Goal: Task Accomplishment & Management: Use online tool/utility

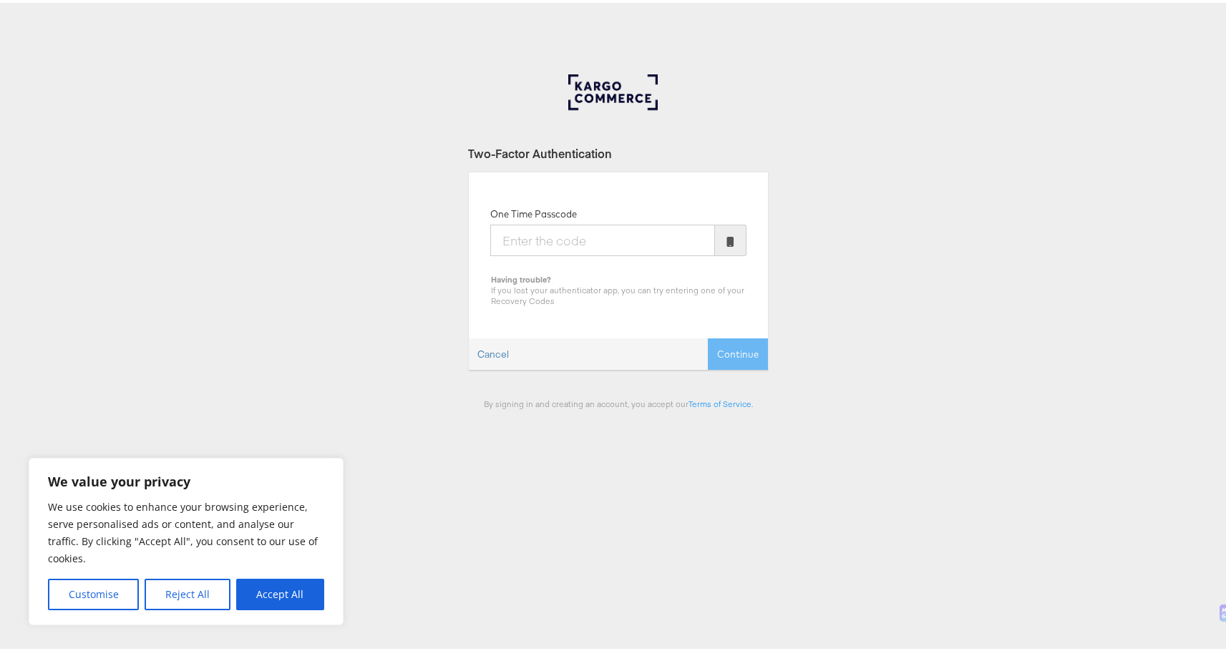
click at [635, 238] on input "One Time Passcode" at bounding box center [602, 237] width 225 height 31
type input "937173"
click at [724, 354] on button "Continue" at bounding box center [738, 352] width 60 height 32
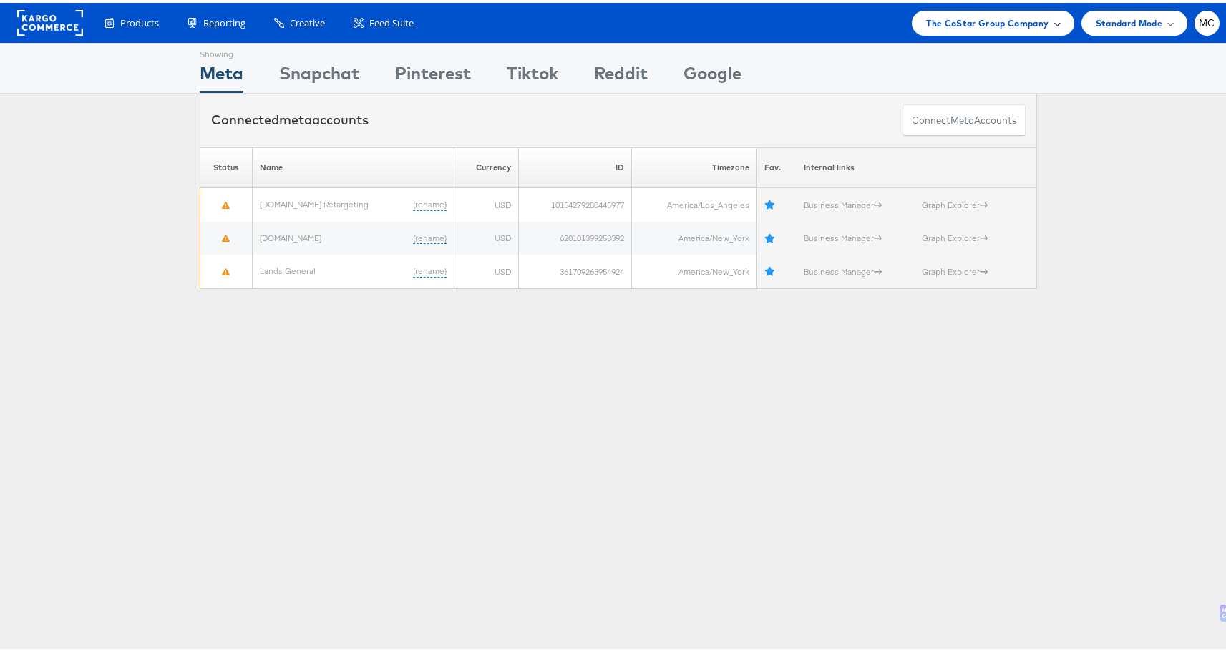
click at [927, 20] on span "The CoStar Group Company" at bounding box center [987, 20] width 122 height 15
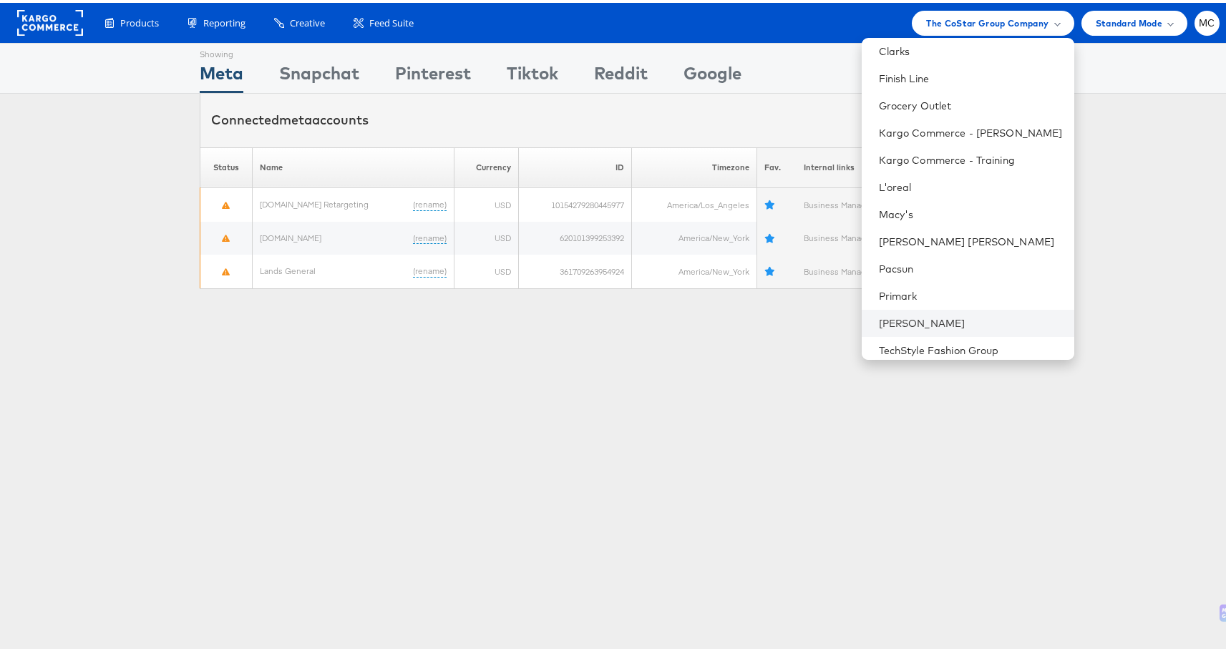
scroll to position [120, 0]
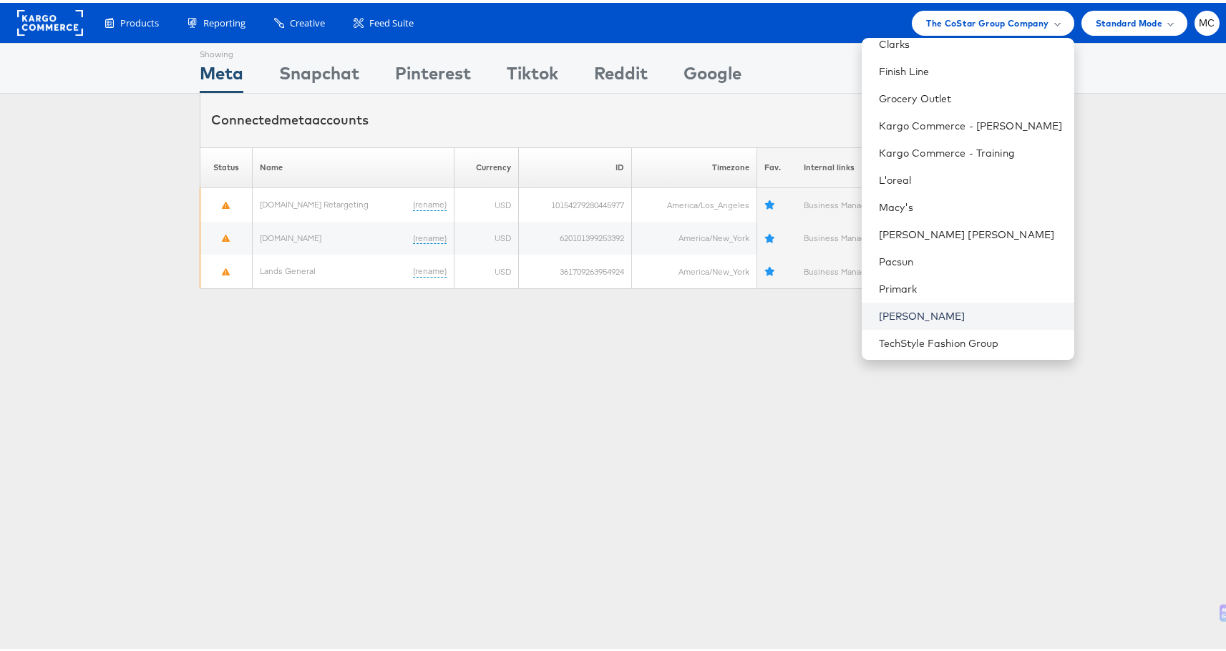
click at [940, 306] on link "[PERSON_NAME]" at bounding box center [971, 313] width 184 height 14
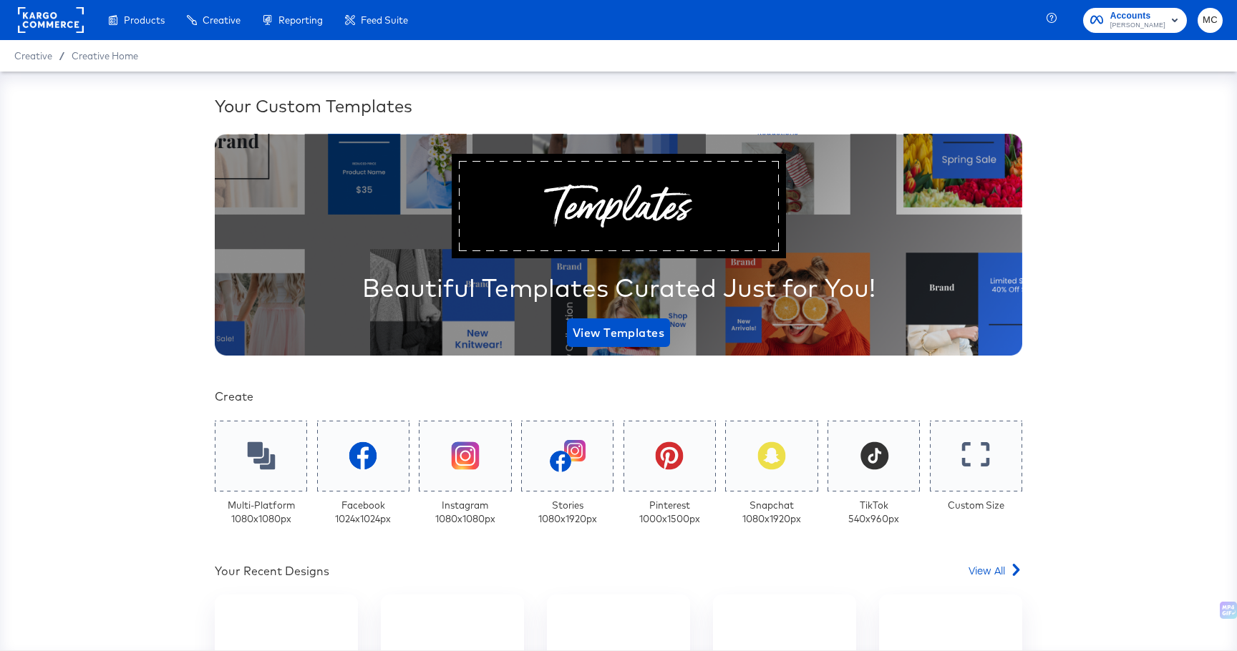
click at [988, 555] on div "Your Custom Templates Beautiful Templates Curated Just for You! View Templates …" at bounding box center [618, 581] width 807 height 974
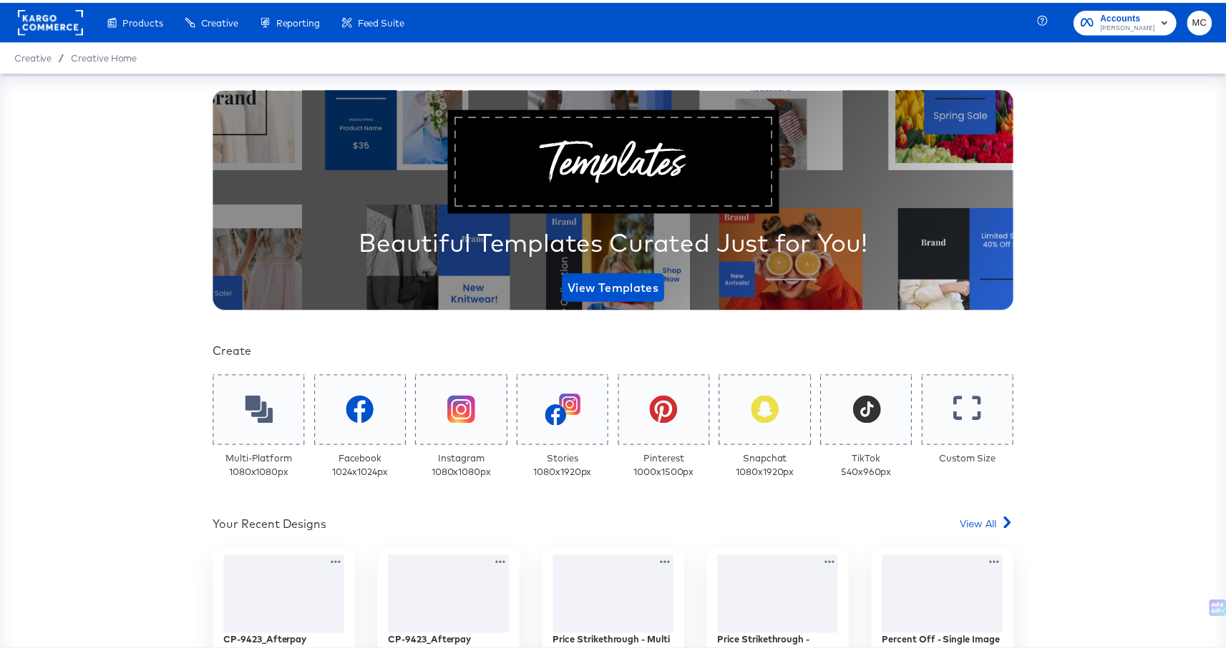
scroll to position [134, 0]
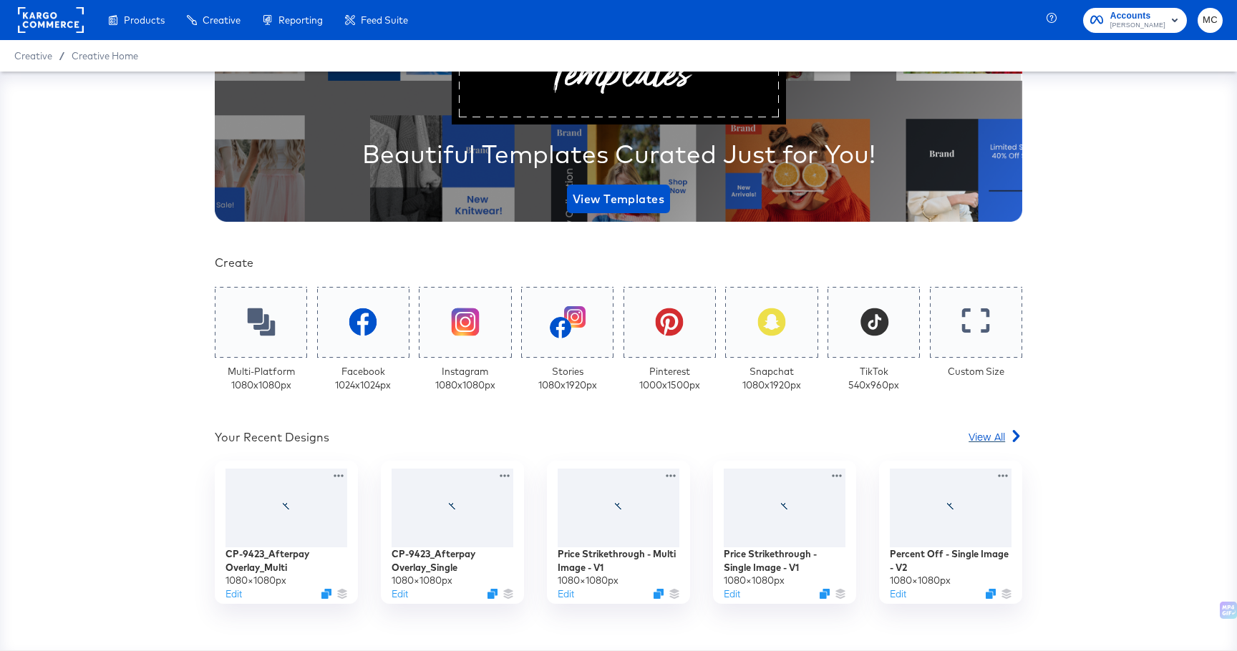
click at [993, 432] on span "View All" at bounding box center [986, 436] width 36 height 14
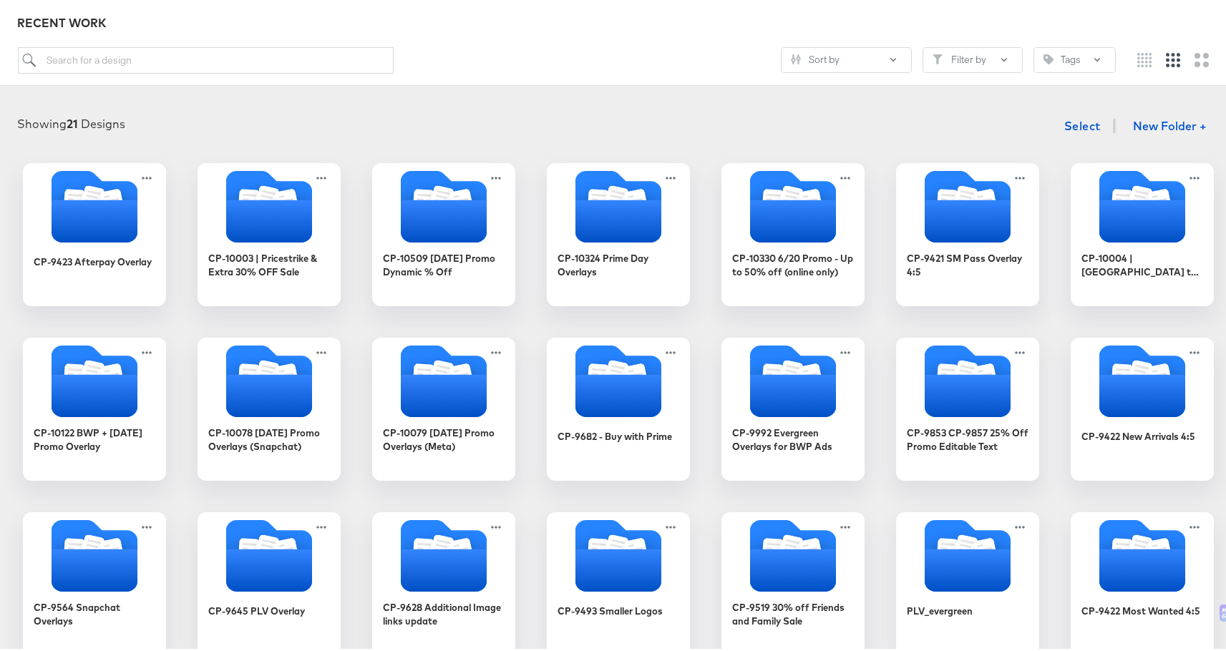
scroll to position [29, 0]
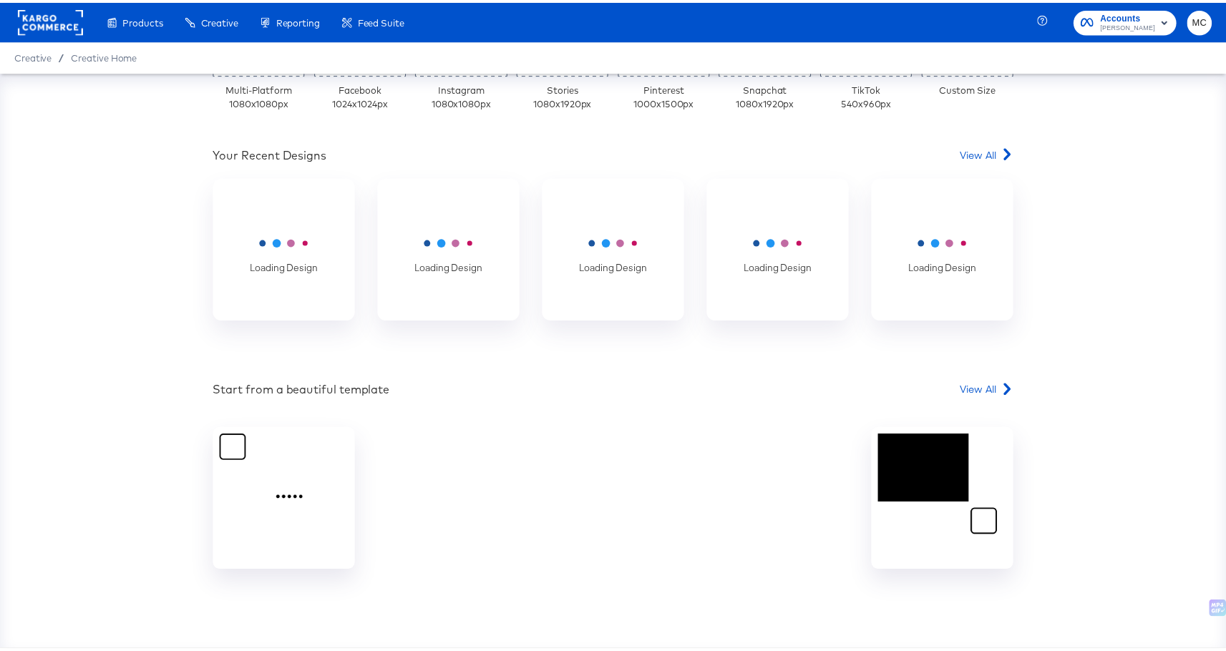
scroll to position [417, 0]
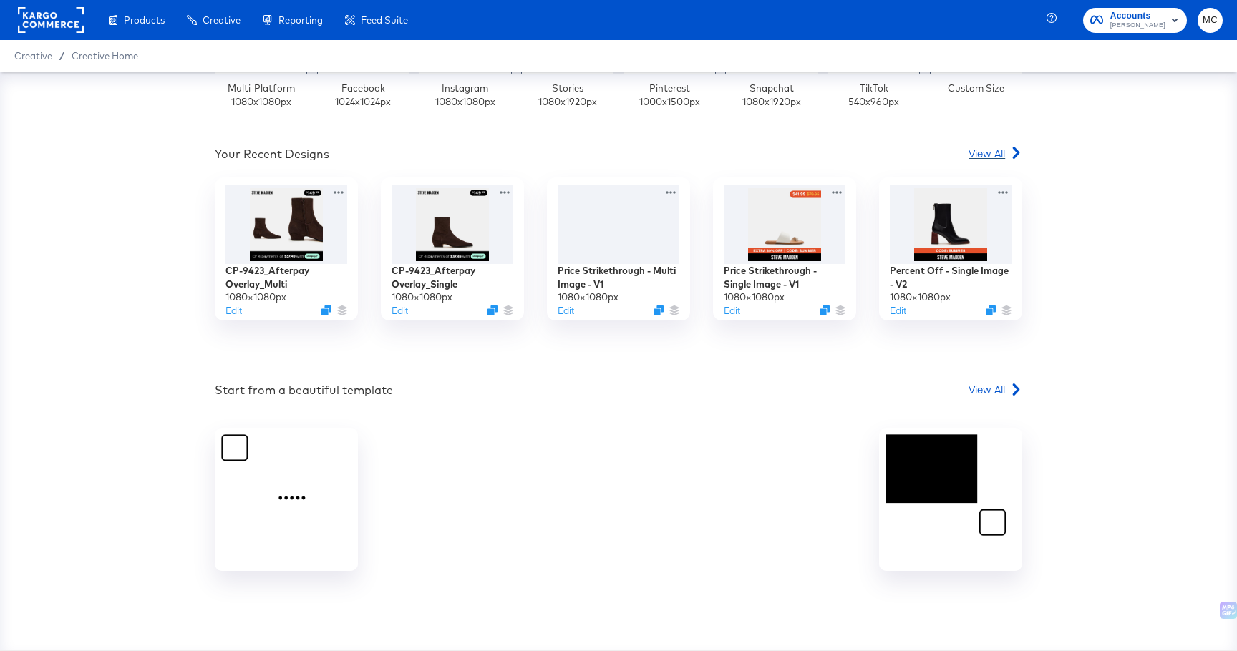
click at [989, 152] on span "View All" at bounding box center [986, 153] width 36 height 14
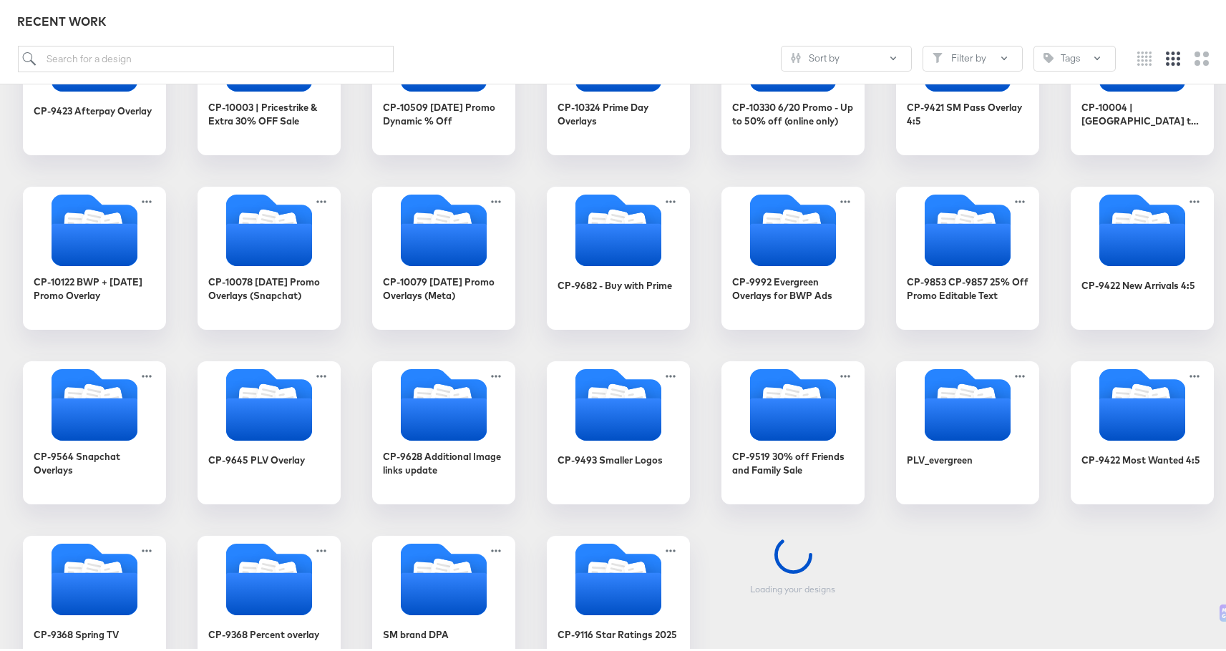
scroll to position [400, 0]
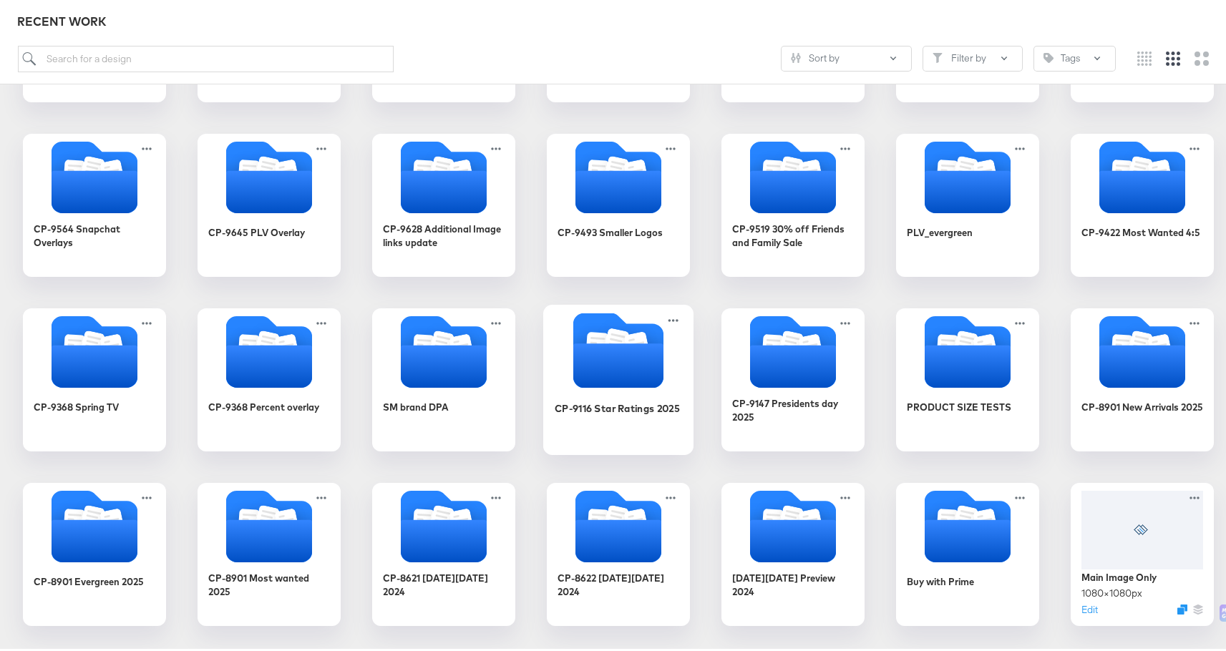
click at [598, 331] on icon "Folder" at bounding box center [597, 342] width 23 height 27
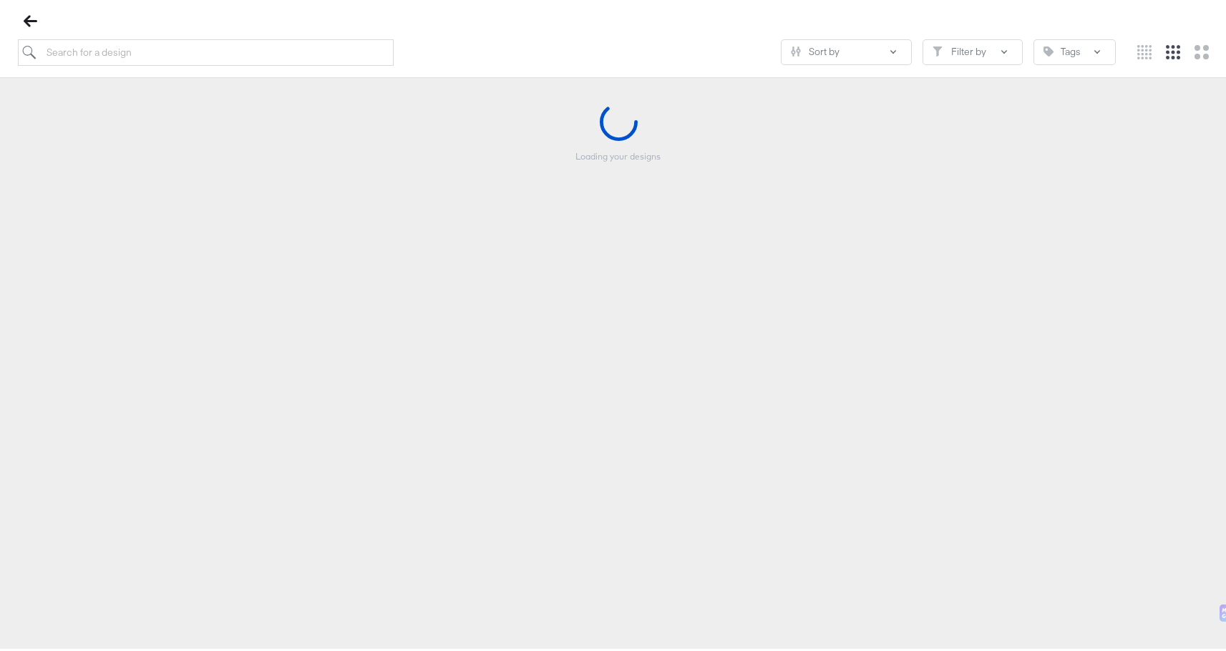
click at [598, 331] on div "Products Products Product Catalogs Enhance Your Product Catalog, Map Them to Pu…" at bounding box center [618, 167] width 1237 height 651
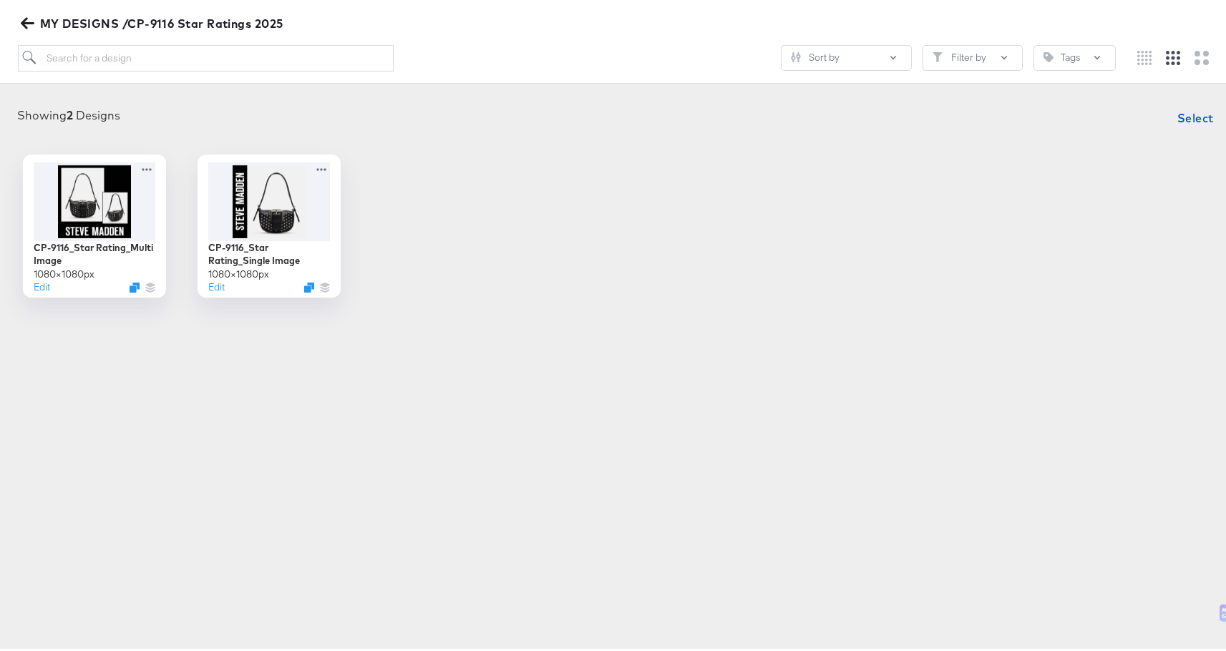
click at [22, 17] on icon "button" at bounding box center [28, 21] width 14 height 14
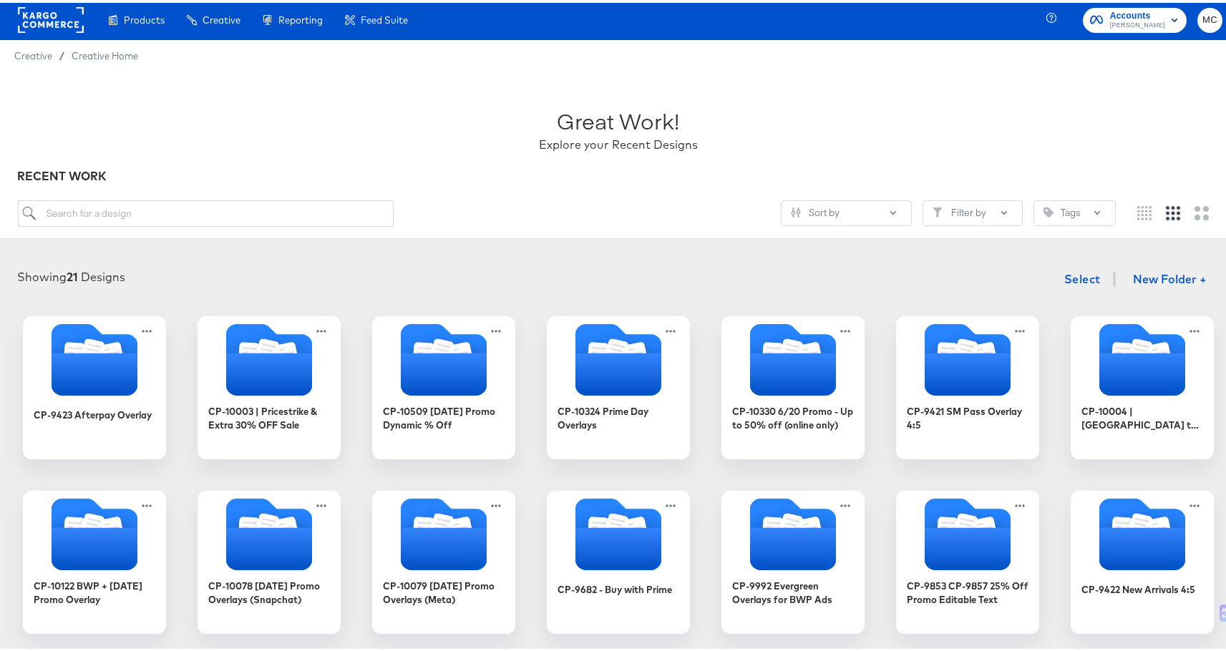
scroll to position [2, 0]
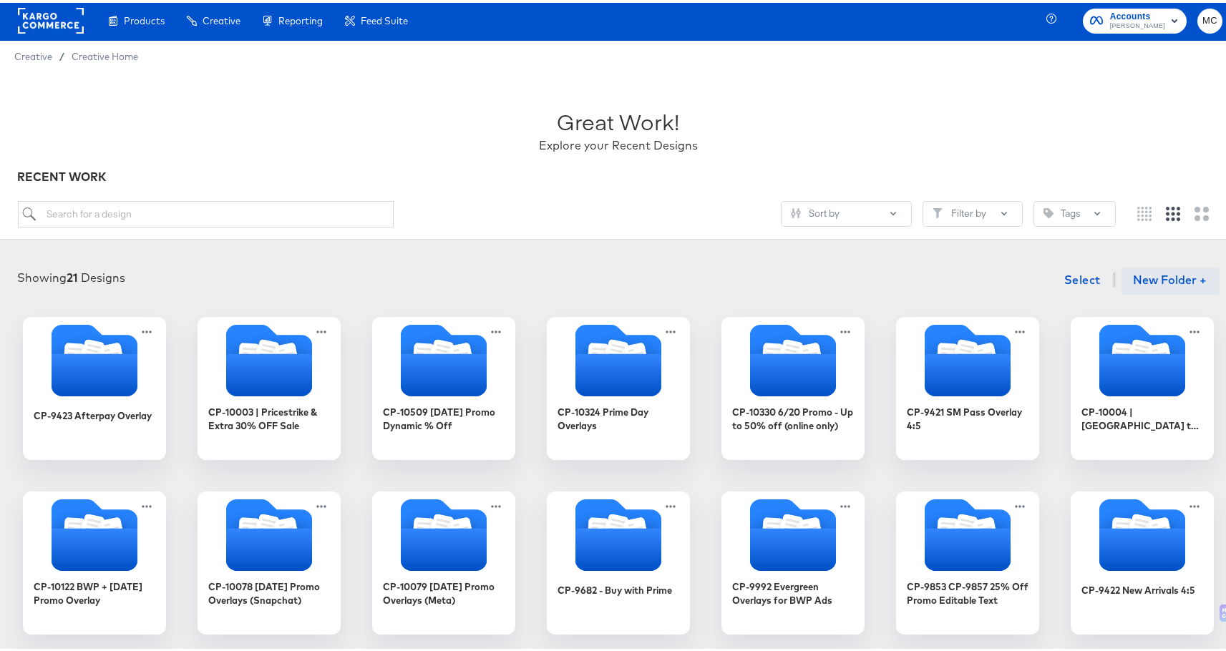
click at [1187, 278] on button "New Folder +" at bounding box center [1170, 278] width 98 height 27
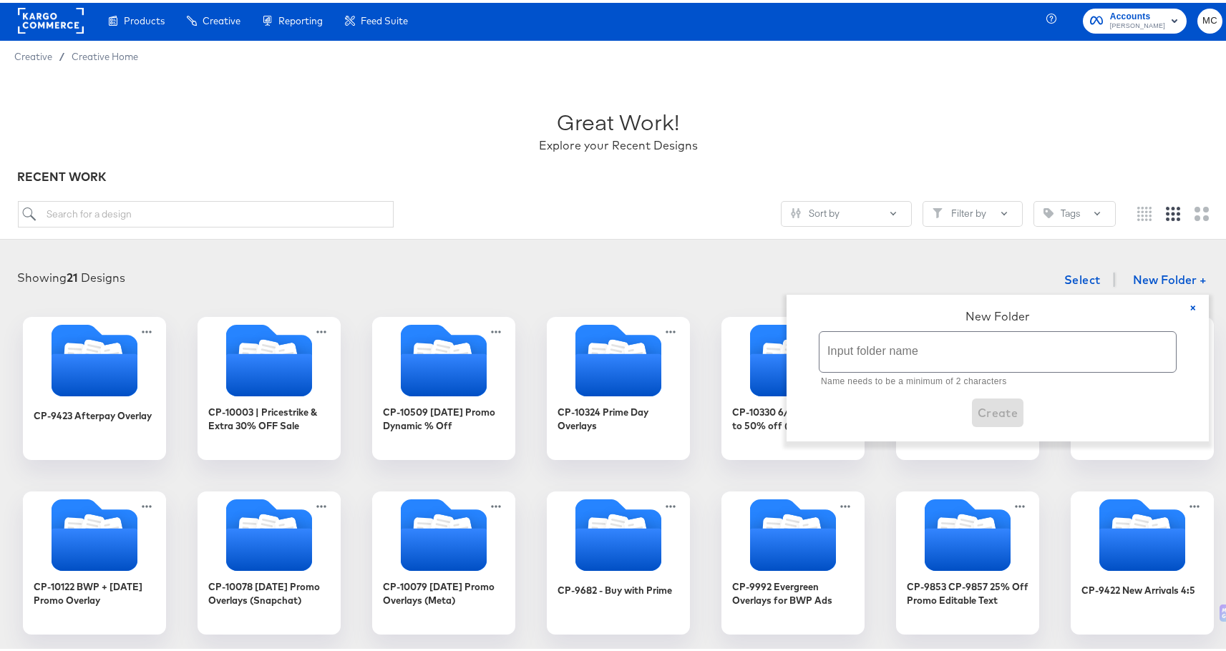
click at [810, 273] on div "Showing 21 Designs Select New Folder + × New Folder Input folder name Name need…" at bounding box center [618, 277] width 1208 height 29
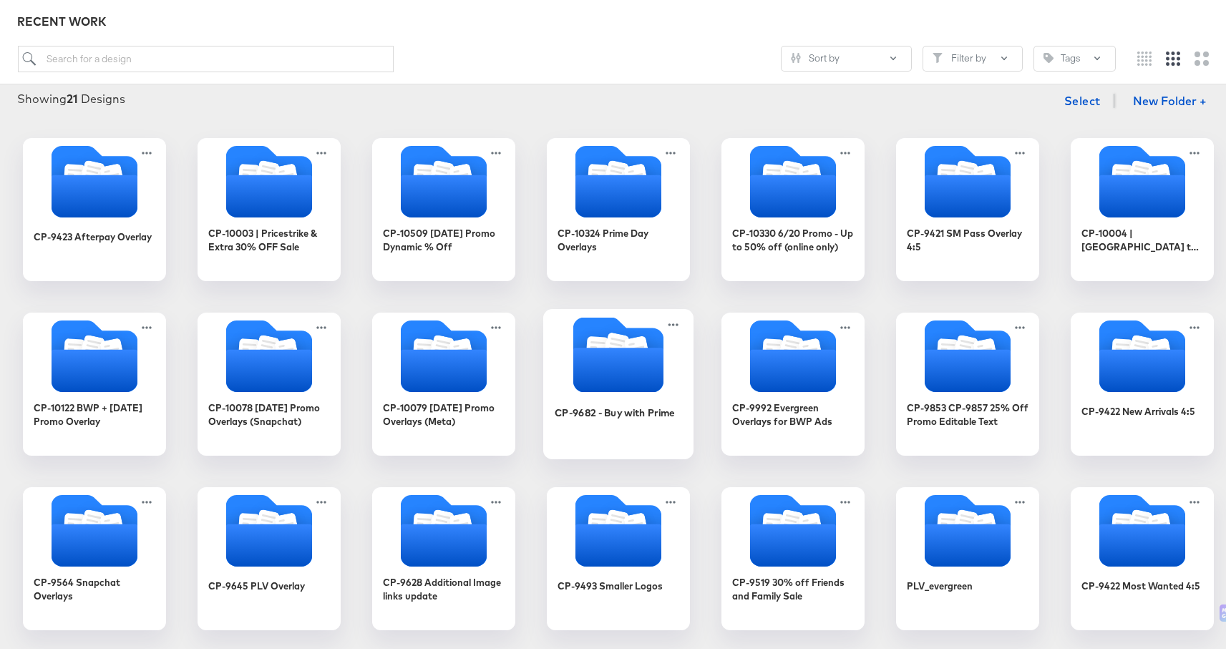
scroll to position [120, 0]
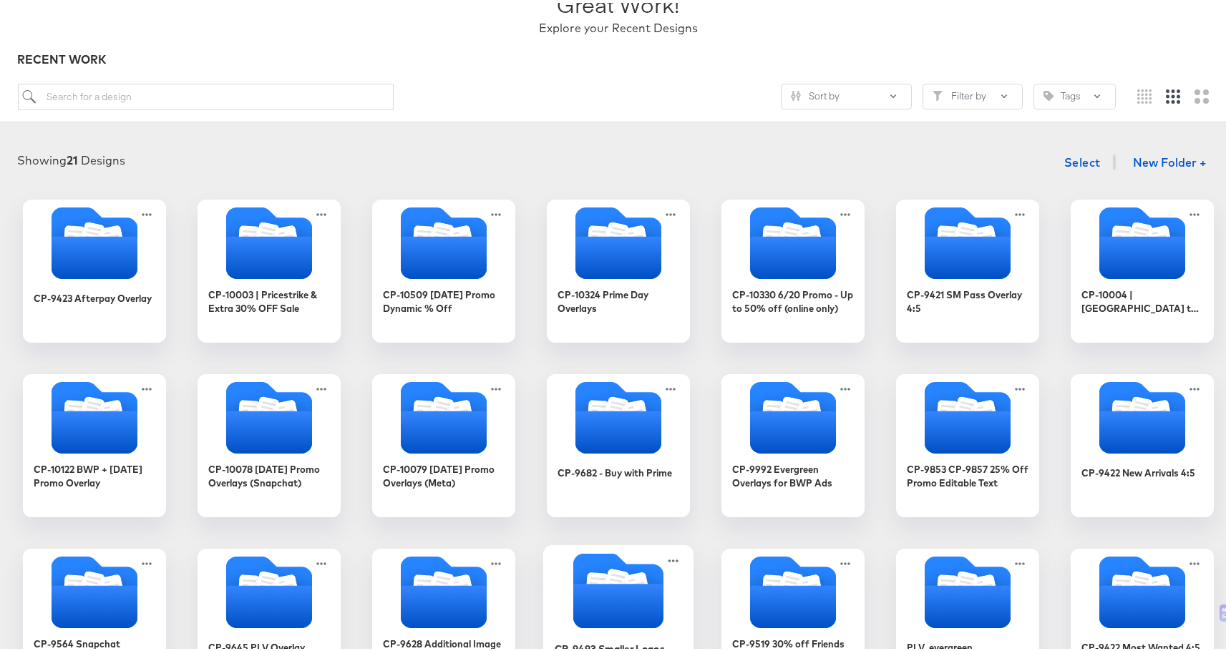
click at [657, 588] on icon "Folder" at bounding box center [618, 603] width 90 height 44
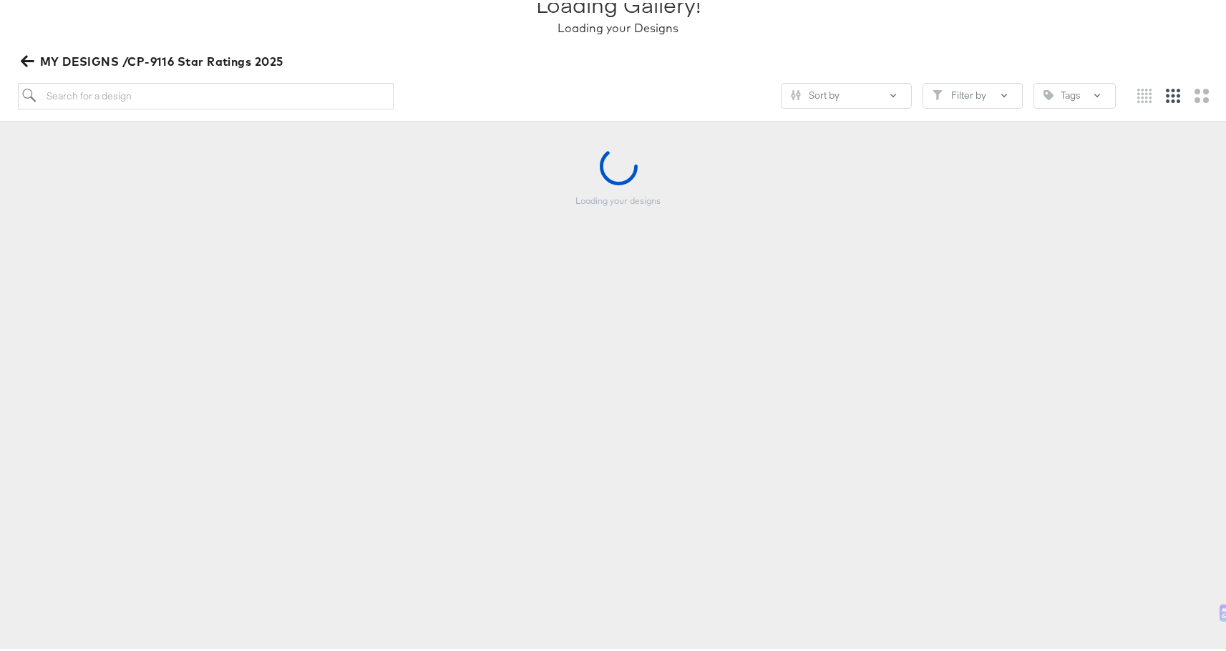
scroll to position [118, 0]
click at [657, 588] on body "Products Products Product Catalogs Enhance Your Product Catalog, Map Them to Pu…" at bounding box center [618, 370] width 1237 height 977
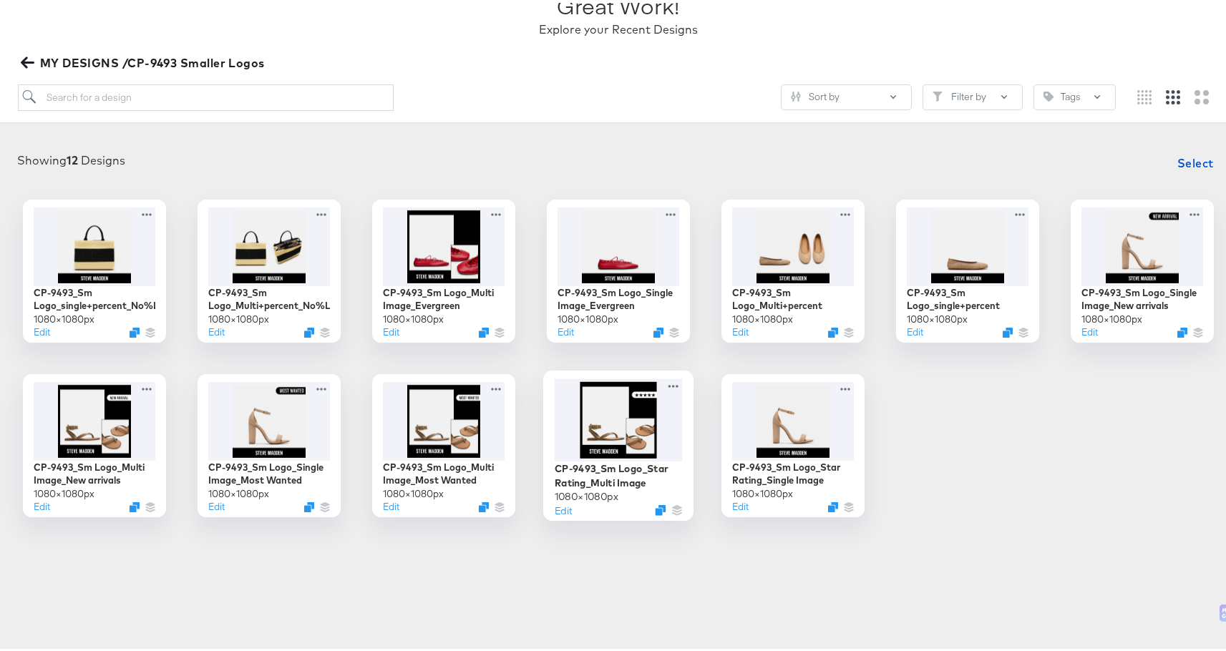
click at [618, 412] on div at bounding box center [619, 417] width 128 height 83
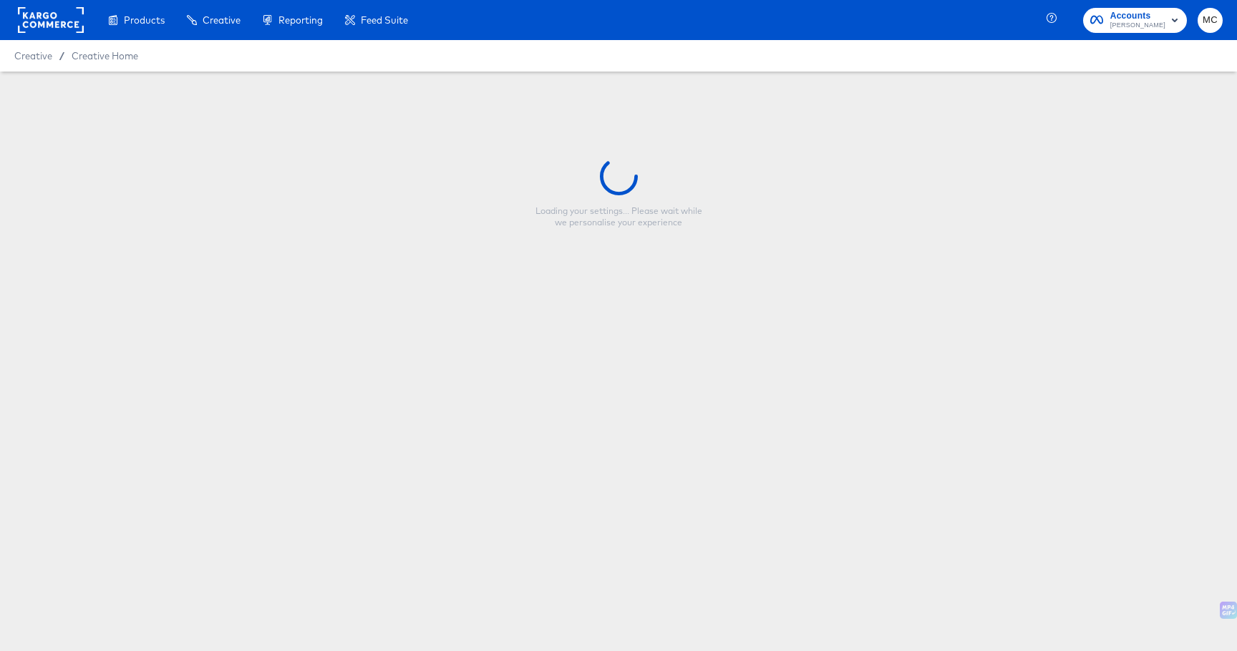
type input "CP-9493_Sm Logo_Star Rating_Multi Image"
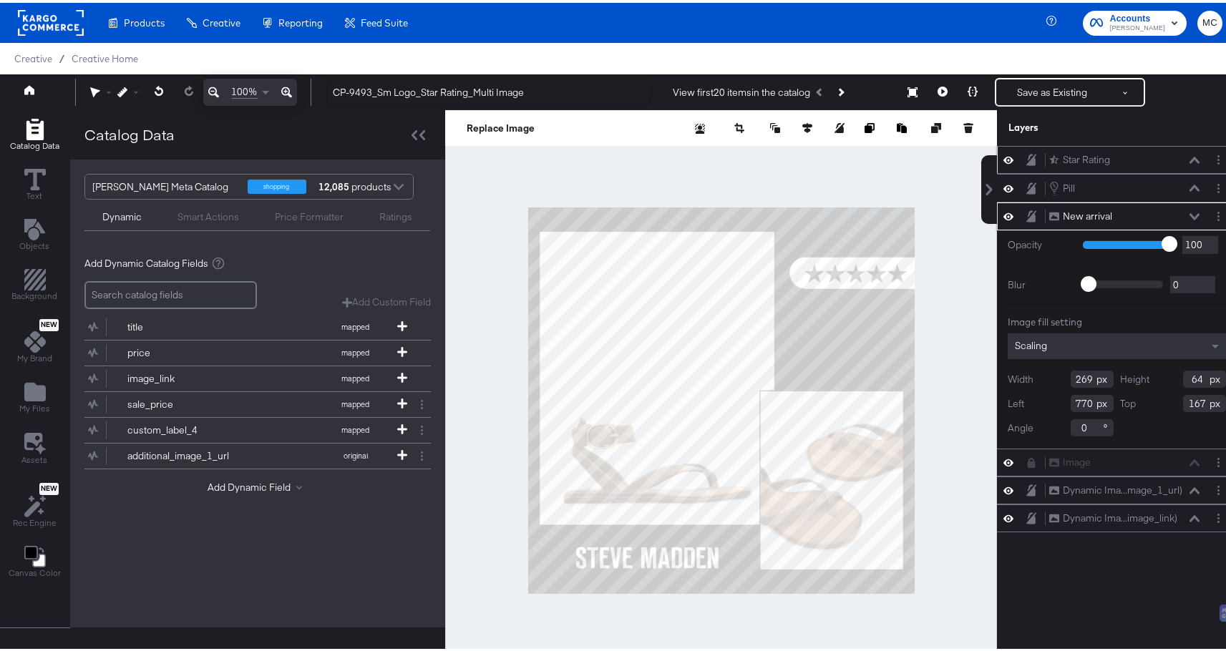
click at [1003, 155] on icon at bounding box center [1008, 157] width 10 height 12
click at [1217, 152] on icon "Layer Options" at bounding box center [1218, 156] width 2 height 9
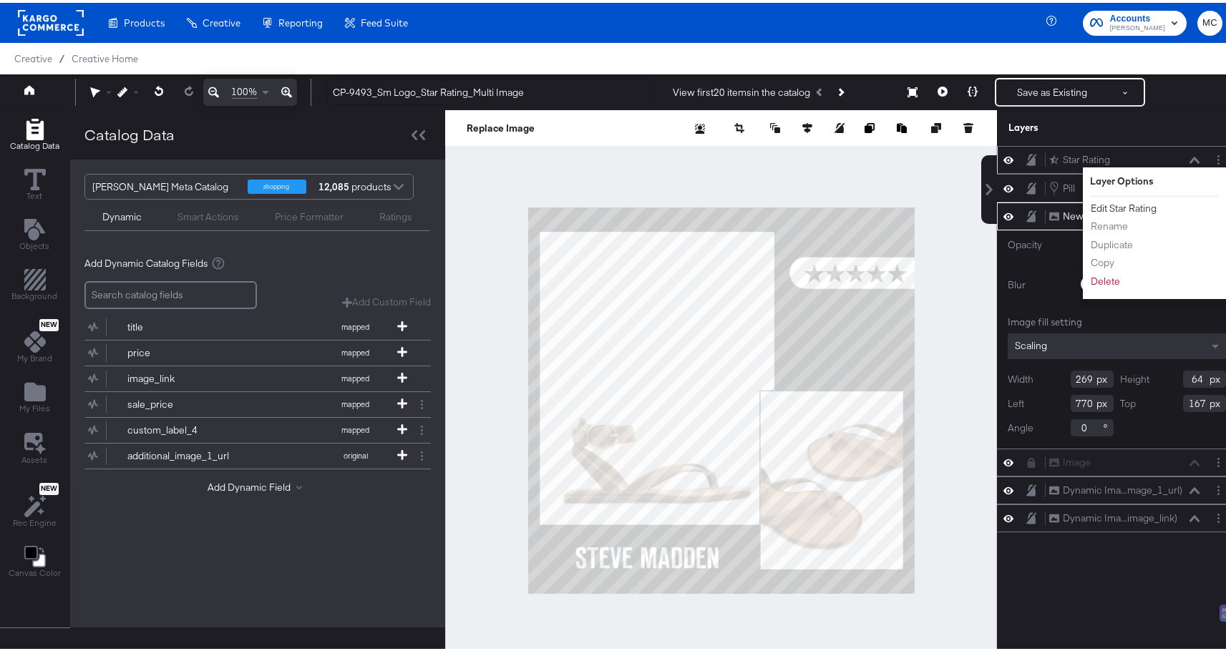
click at [1130, 203] on button "Edit Star Rating" at bounding box center [1123, 205] width 67 height 15
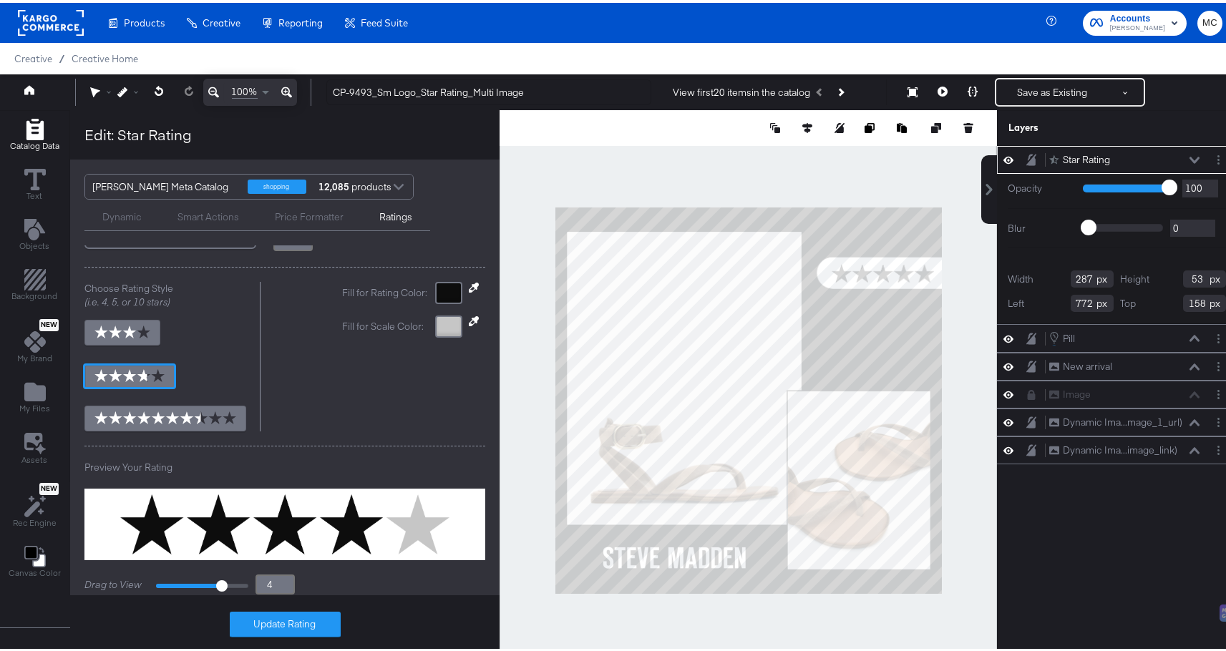
scroll to position [113, 0]
